Goal: Information Seeking & Learning: Learn about a topic

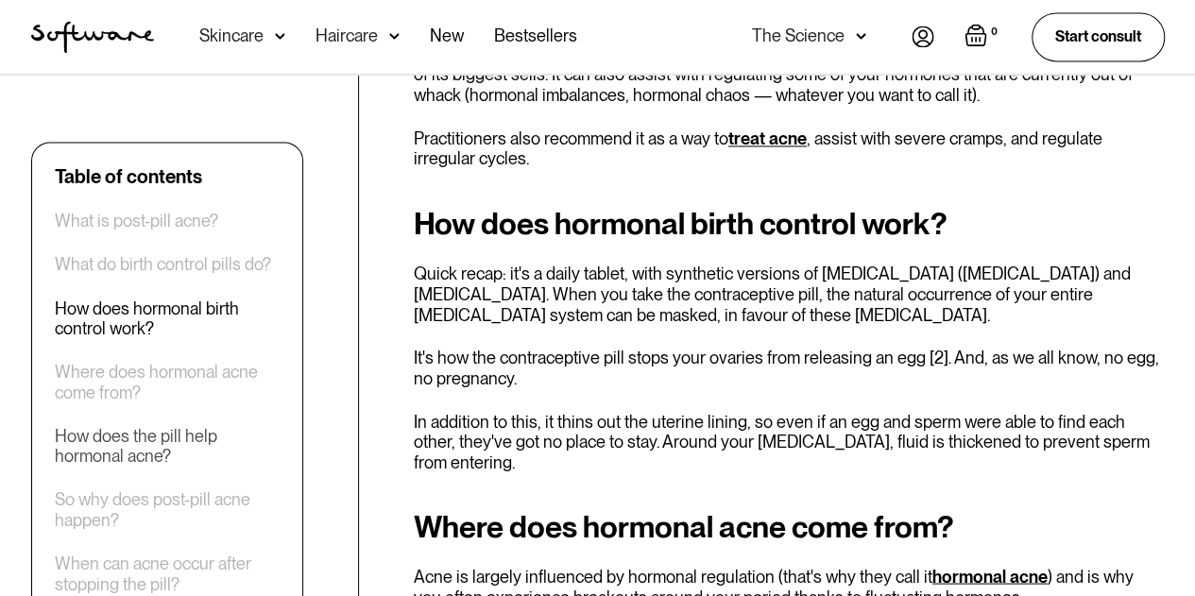
scroll to position [1570, 0]
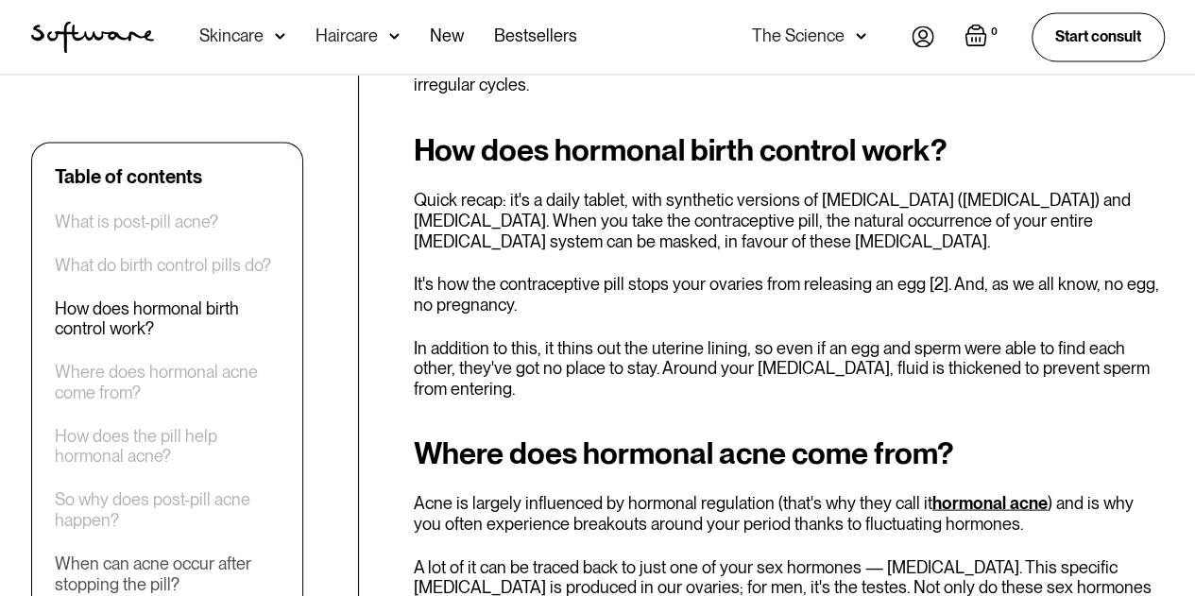
click at [178, 558] on div "When can acne occur after stopping the pill?" at bounding box center [167, 573] width 225 height 41
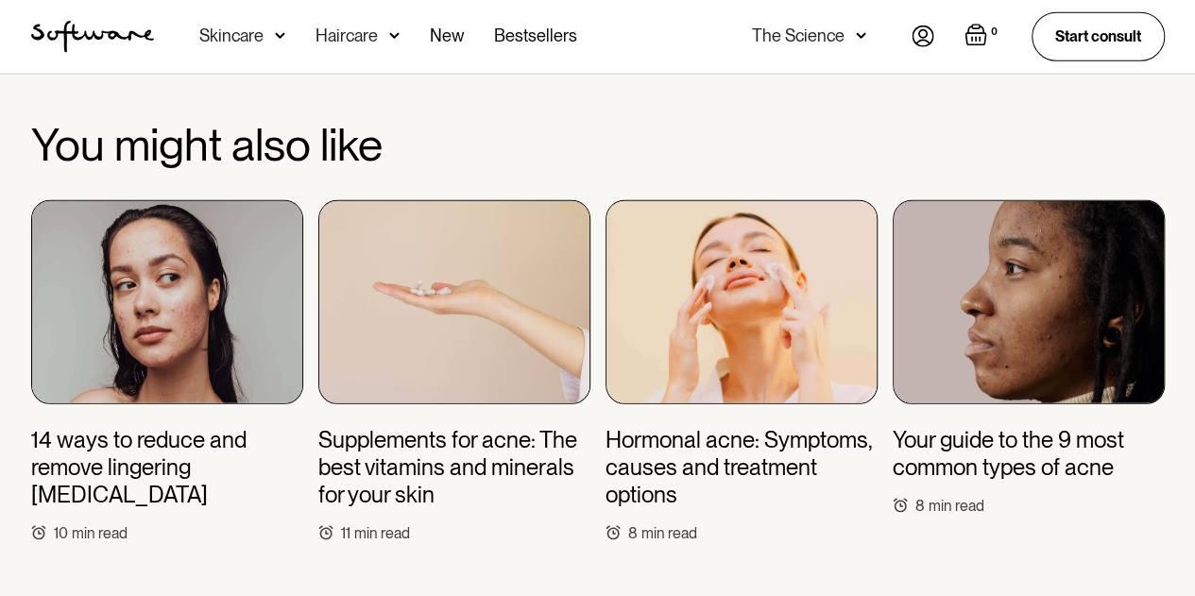
scroll to position [6226, 0]
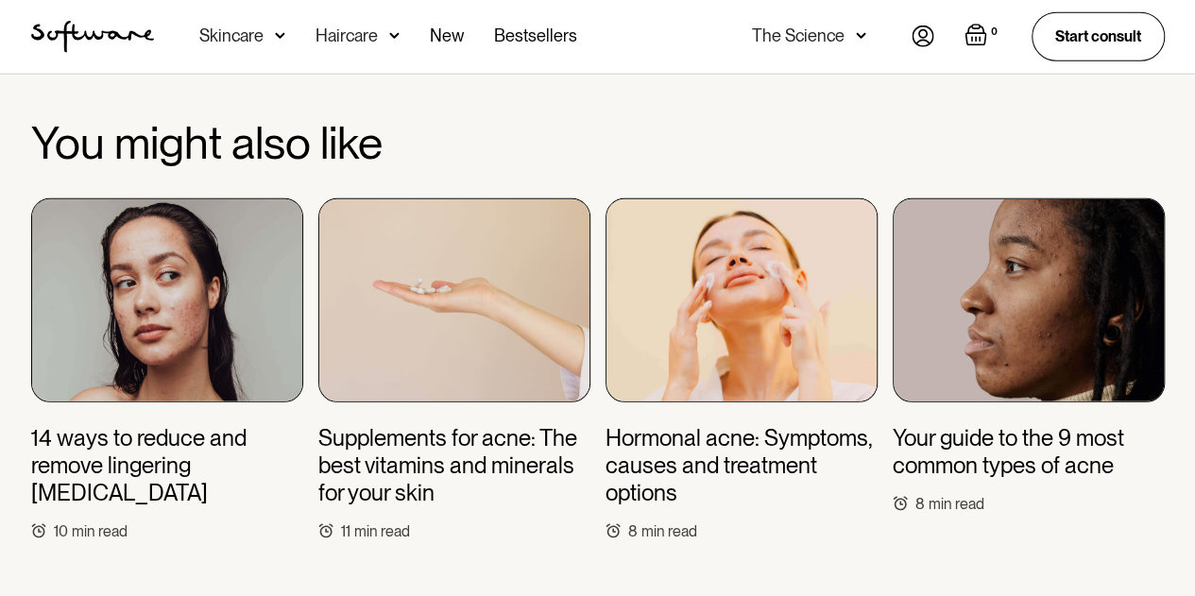
click at [1005, 425] on h3 "Your guide to the 9 most common types of acne" at bounding box center [1029, 452] width 272 height 55
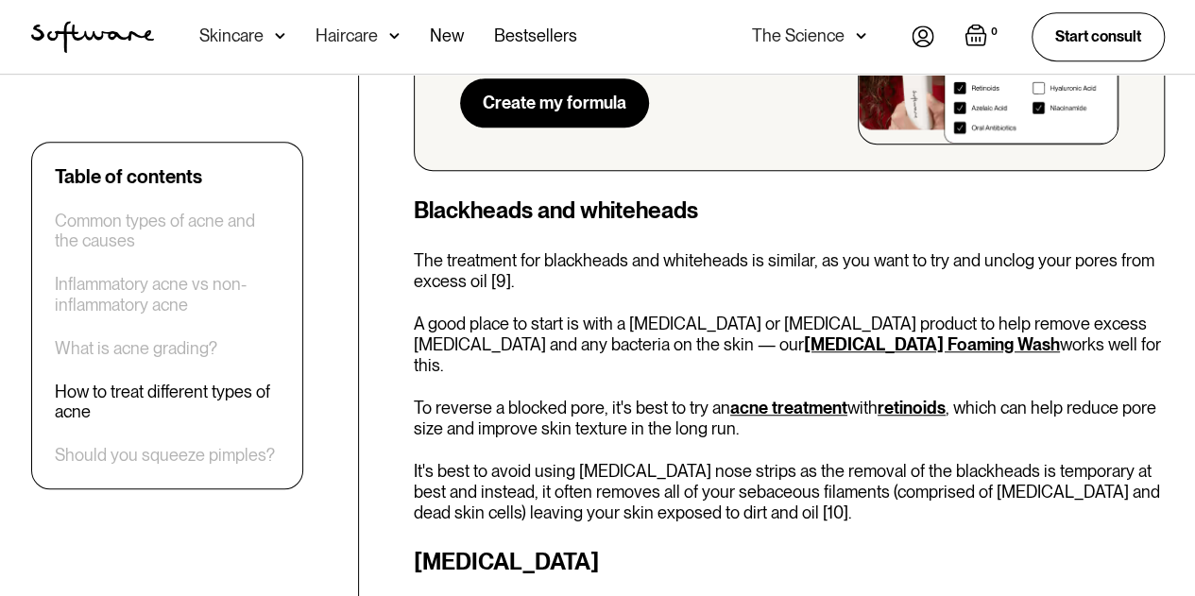
scroll to position [4101, 0]
